Goal: Find specific page/section: Find specific page/section

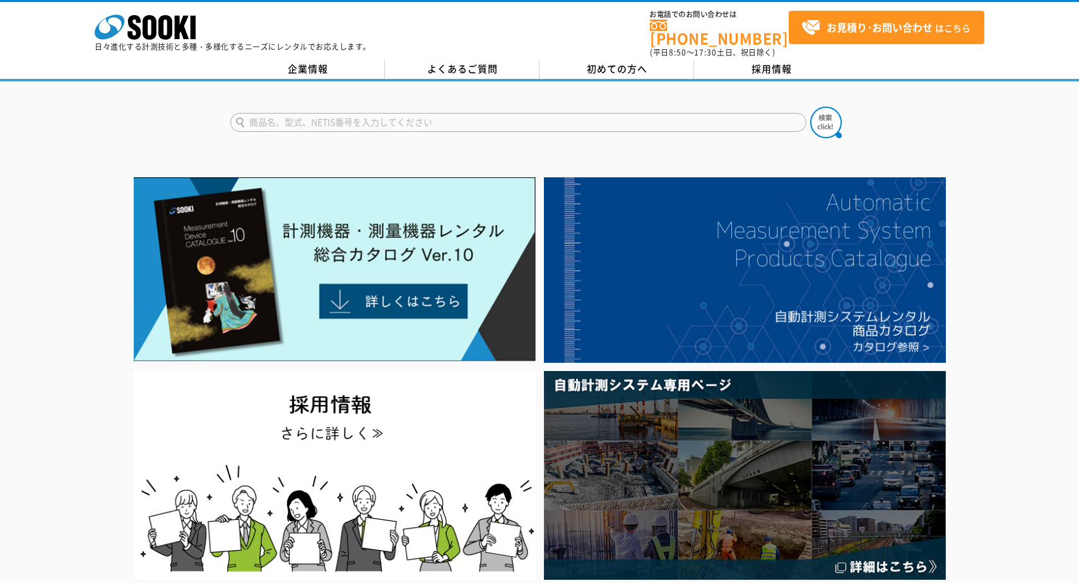
click at [305, 119] on input "text" at bounding box center [518, 122] width 576 height 19
type input "NI USRP"
click at [810, 107] on button at bounding box center [826, 123] width 32 height 32
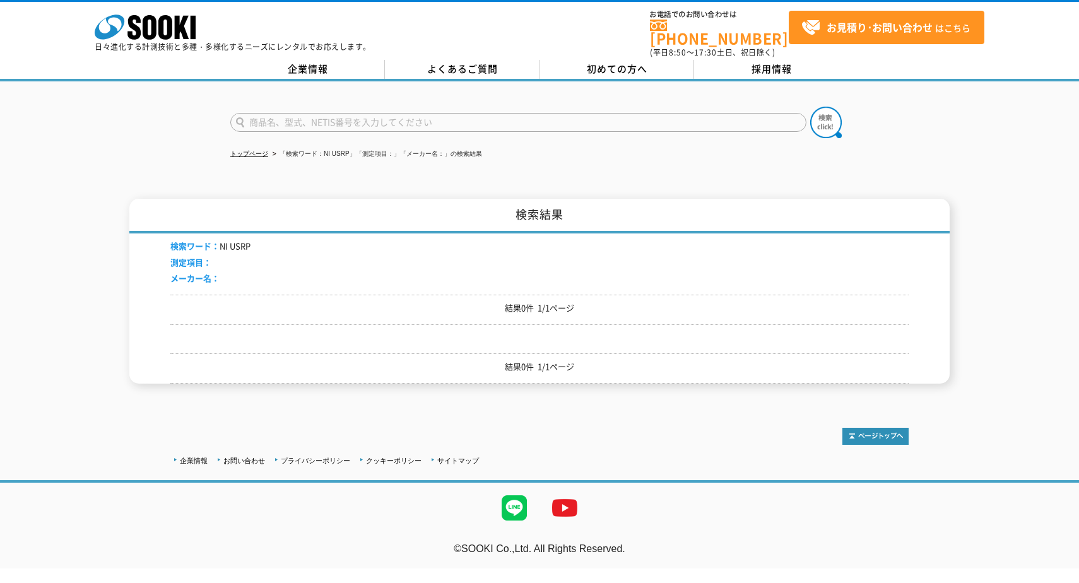
click at [324, 113] on input "text" at bounding box center [518, 122] width 576 height 19
type input "USRP"
click at [810, 107] on button at bounding box center [826, 123] width 32 height 32
click at [315, 118] on input "text" at bounding box center [518, 122] width 576 height 19
type input "NI"
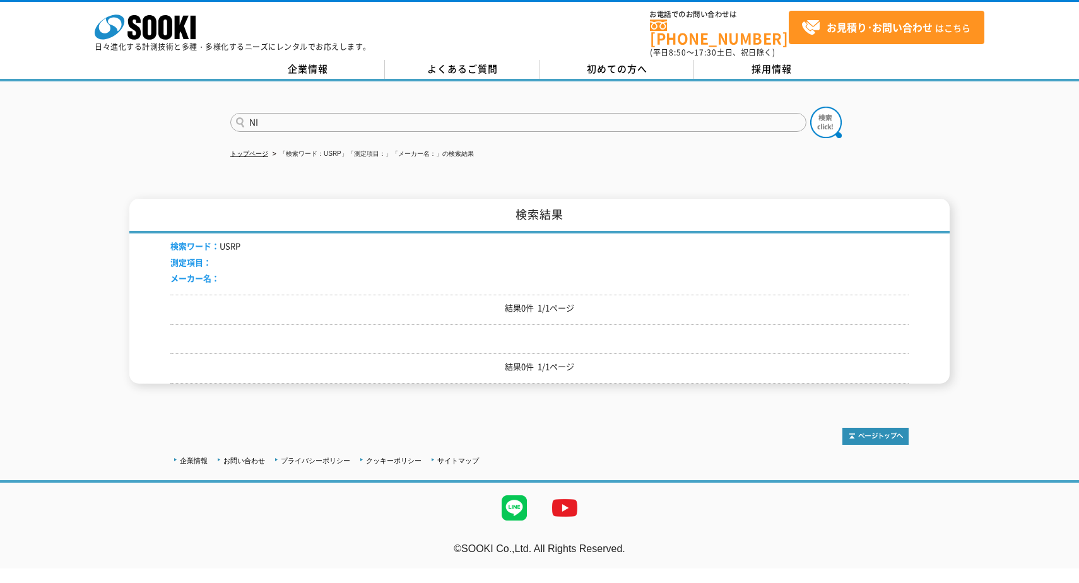
click at [810, 107] on button at bounding box center [826, 123] width 32 height 32
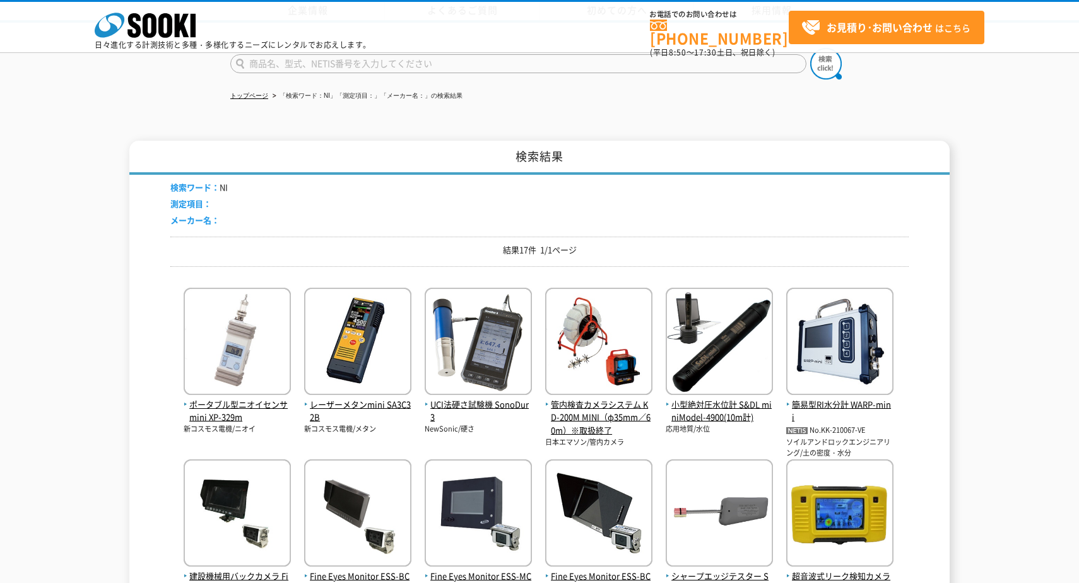
scroll to position [433, 0]
